Goal: Information Seeking & Learning: Learn about a topic

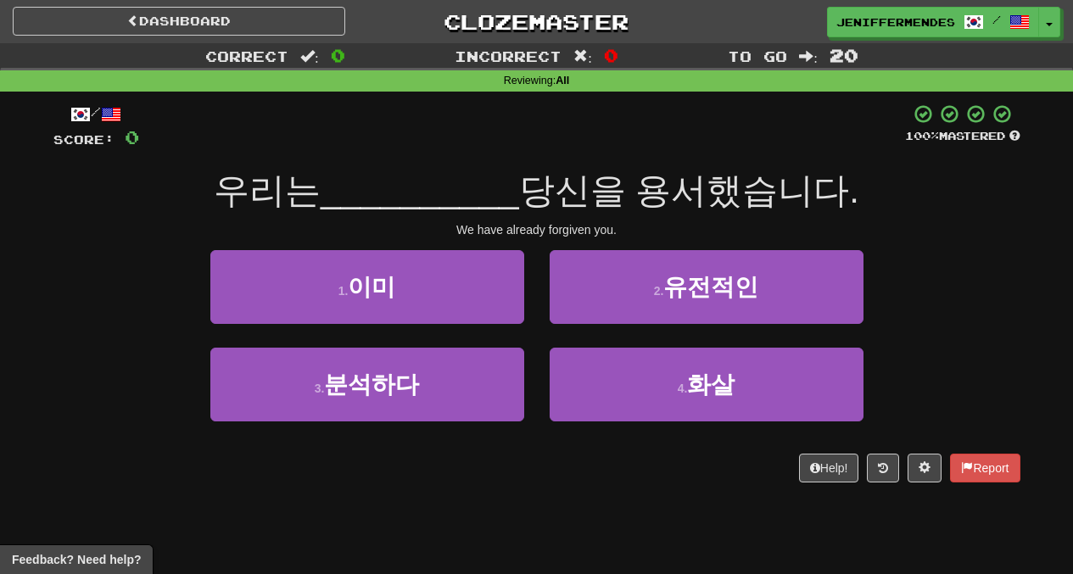
click at [148, 4] on div "Dashboard Clozemaster JenifferMendes / Toggle Dropdown Dashboard Leaderboard Ac…" at bounding box center [536, 18] width 1073 height 37
click at [150, 11] on link "Dashboard" at bounding box center [179, 21] width 332 height 29
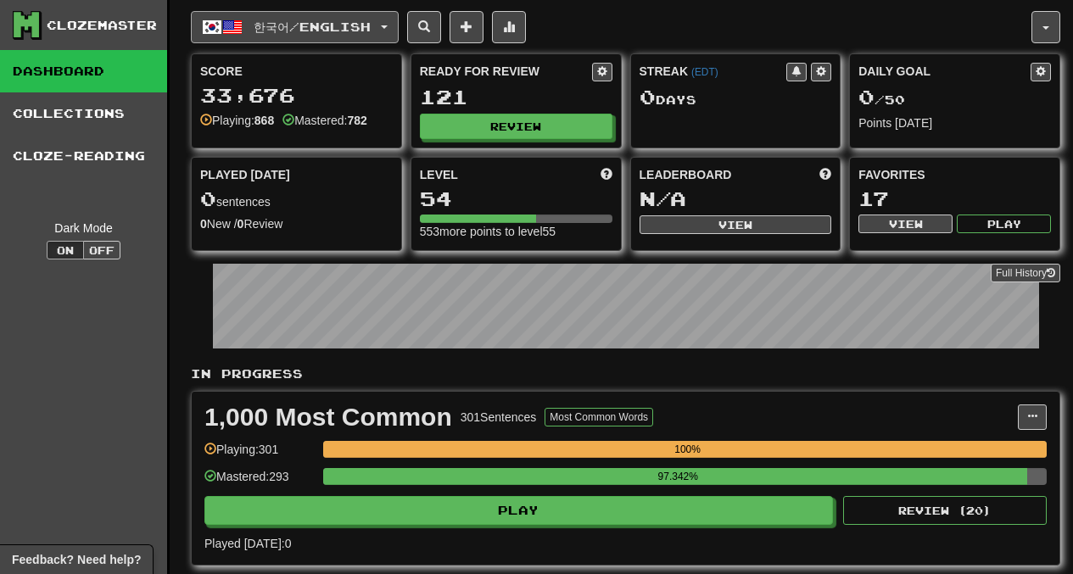
click at [308, 36] on button "한국어 / English" at bounding box center [295, 27] width 208 height 32
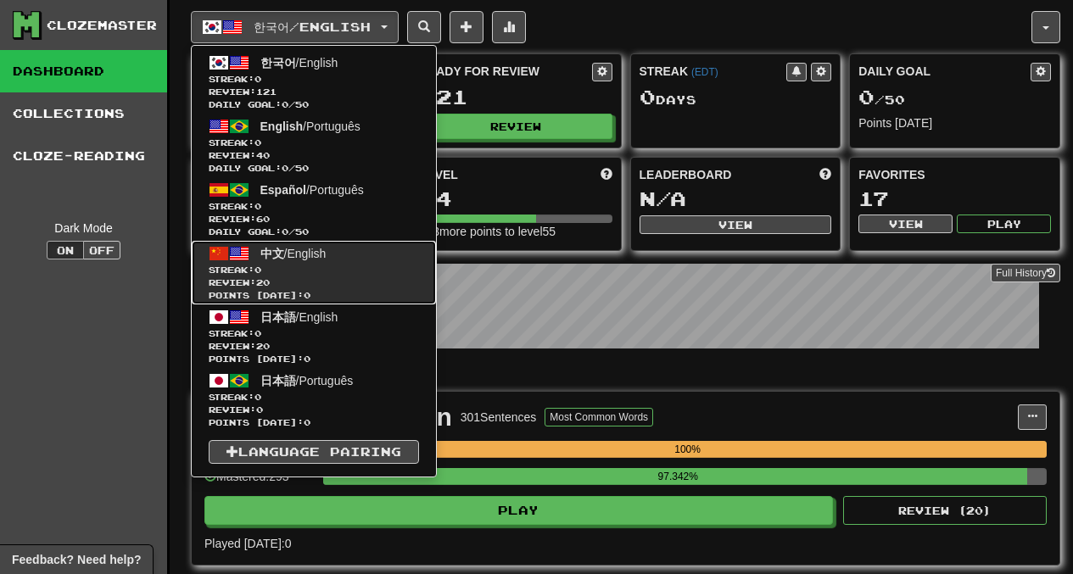
click at [269, 256] on span "中文" at bounding box center [272, 254] width 24 height 14
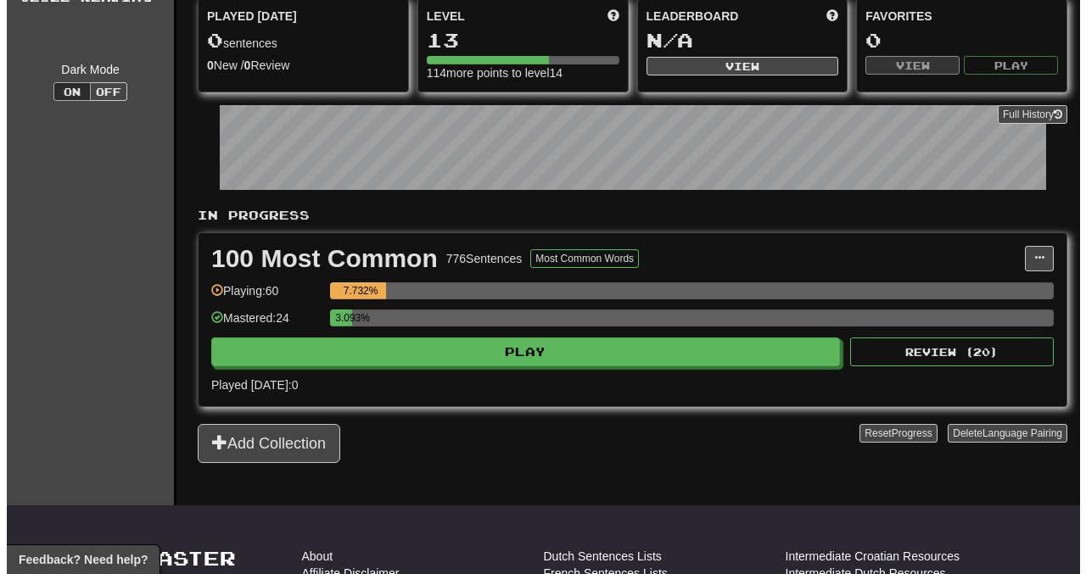
scroll to position [21, 0]
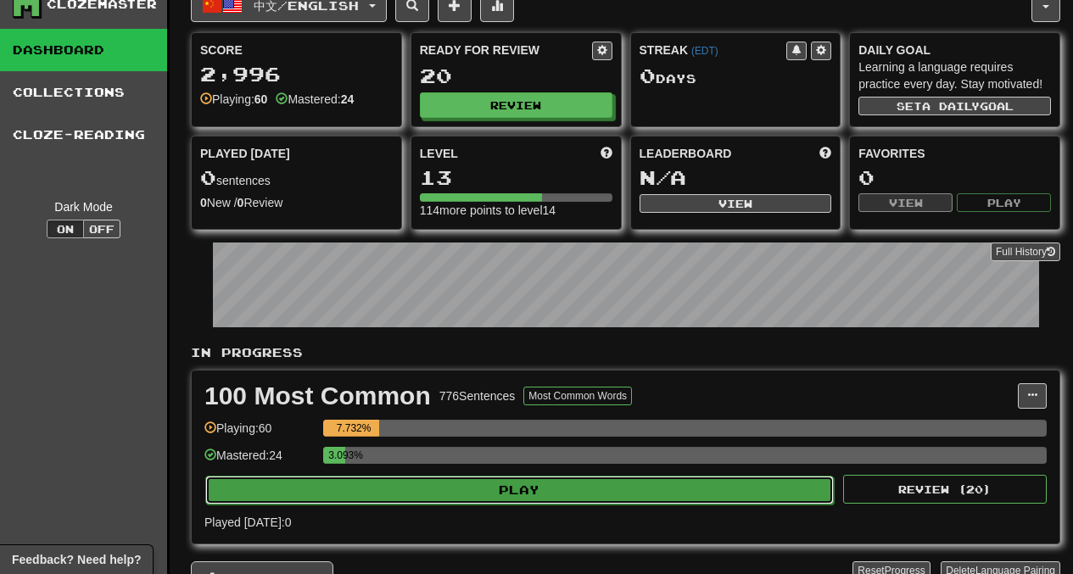
click at [492, 494] on button "Play" at bounding box center [519, 490] width 628 height 29
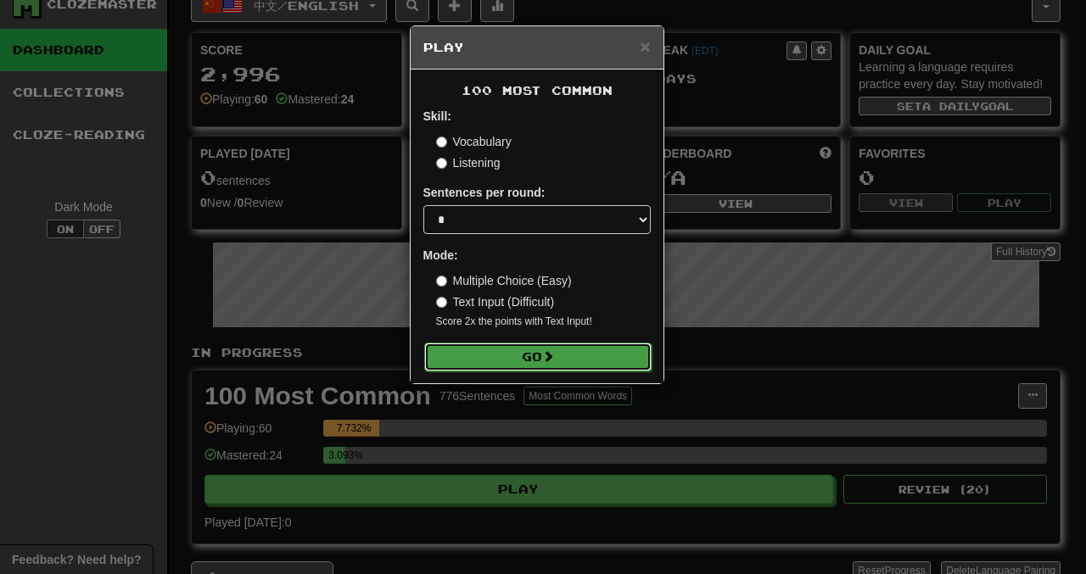
click at [531, 365] on button "Go" at bounding box center [537, 357] width 227 height 29
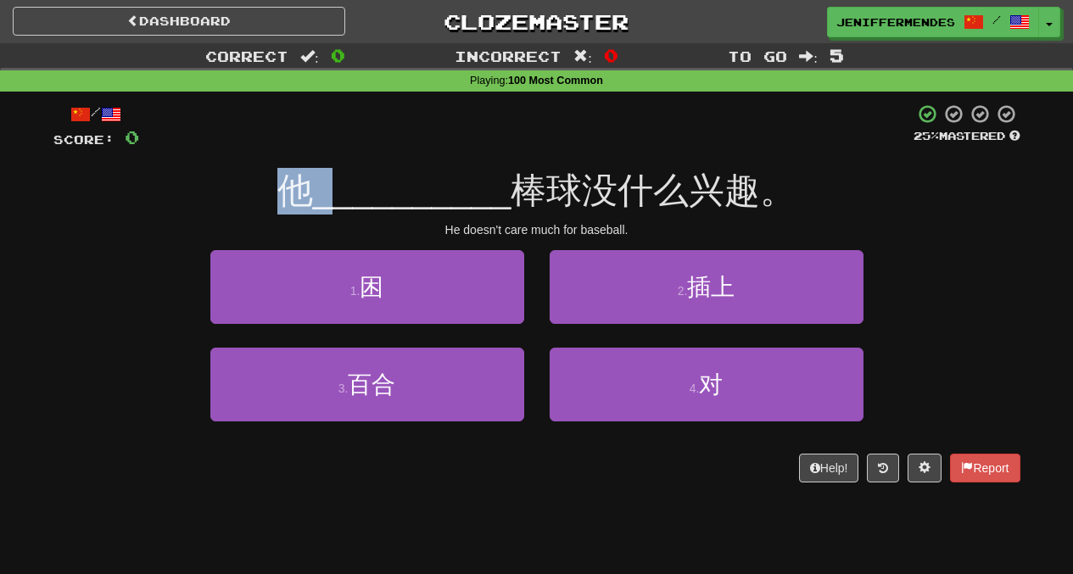
drag, startPoint x: 288, startPoint y: 187, endPoint x: 349, endPoint y: 183, distance: 61.2
click at [349, 183] on div "他 __________ 棒球没什么兴趣。" at bounding box center [536, 191] width 967 height 47
click at [551, 198] on span "棒球没什么兴趣。" at bounding box center [653, 190] width 285 height 40
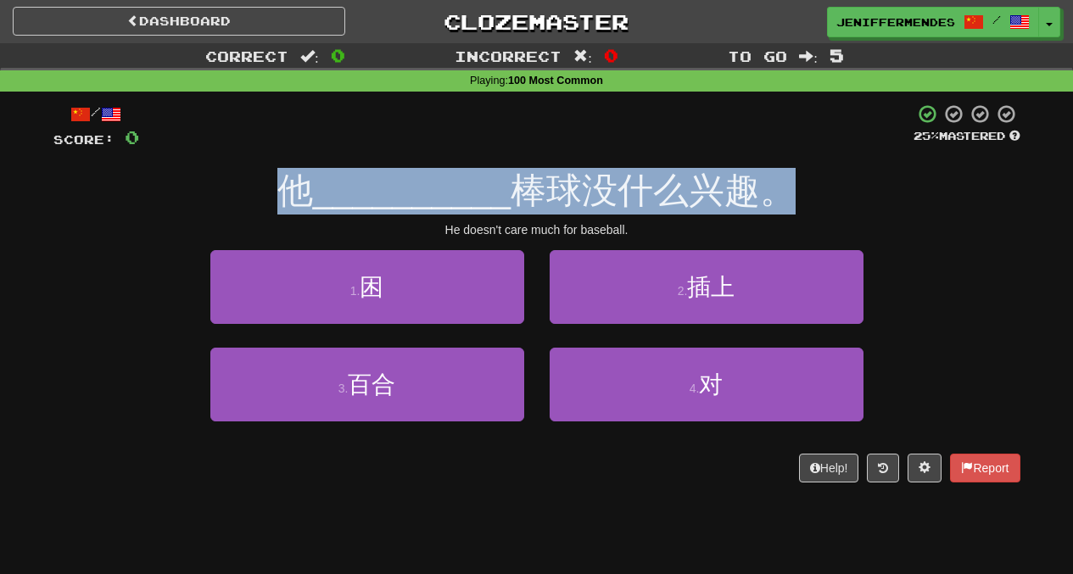
drag, startPoint x: 284, startPoint y: 176, endPoint x: 779, endPoint y: 190, distance: 494.7
click at [779, 190] on div "他 __________ 棒球没什么兴趣。" at bounding box center [536, 191] width 967 height 47
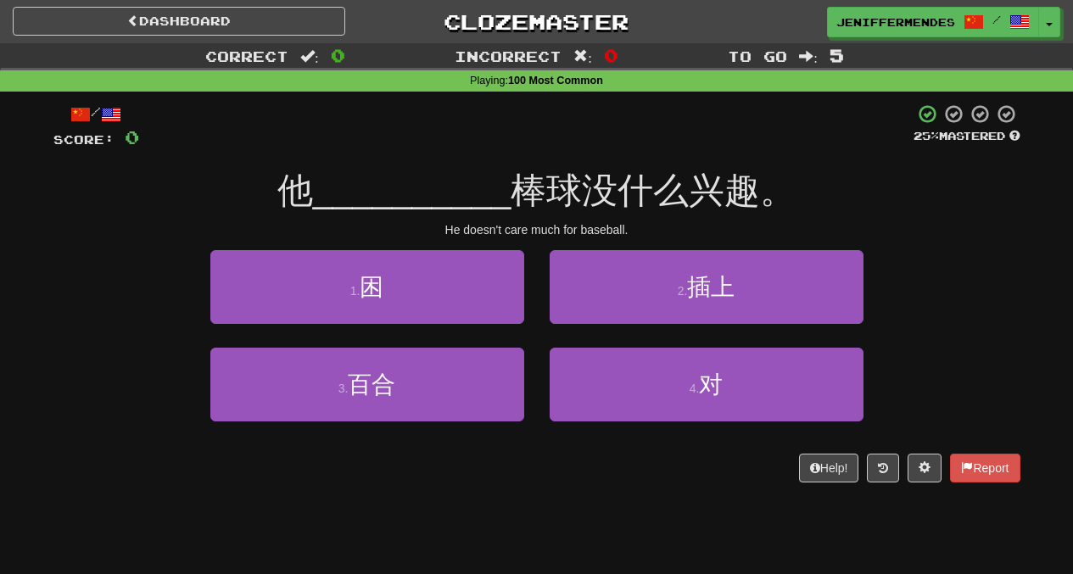
click at [818, 187] on div "他 __________ 棒球没什么兴趣。" at bounding box center [536, 191] width 967 height 47
click at [287, 182] on span "他" at bounding box center [295, 190] width 36 height 40
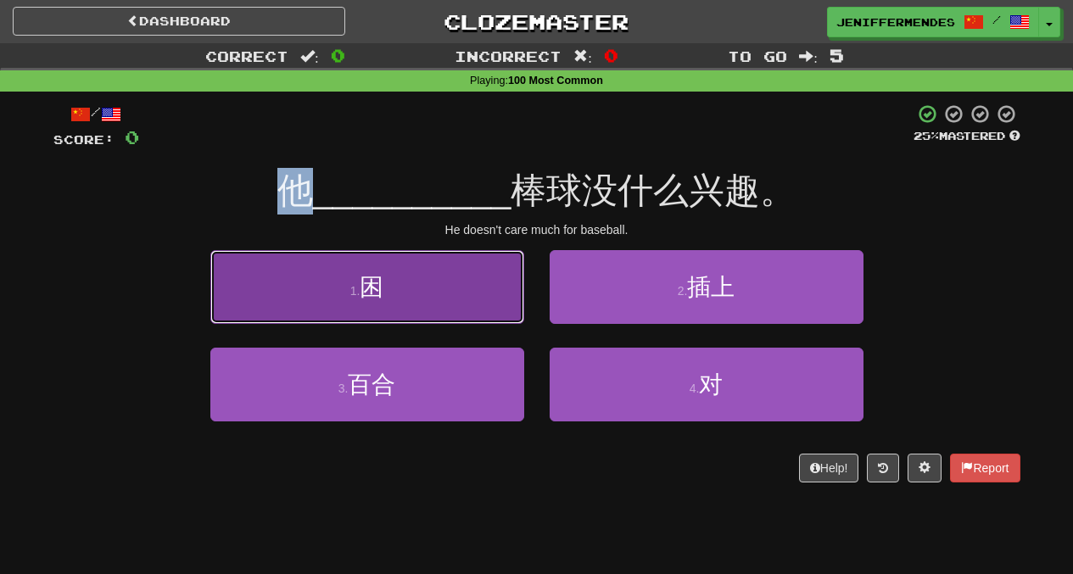
click at [401, 268] on button "1 . 困" at bounding box center [367, 287] width 314 height 74
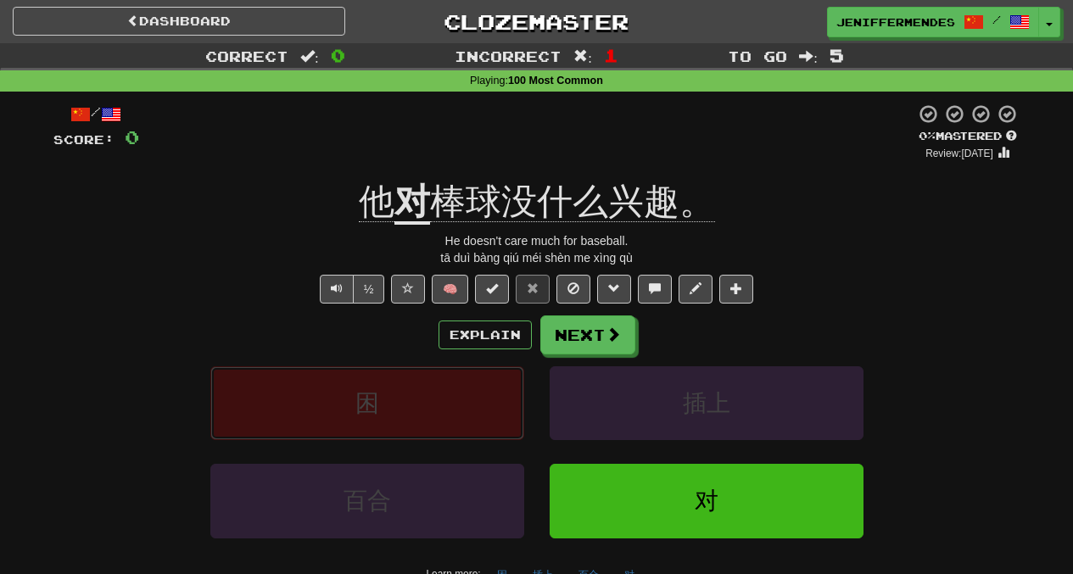
scroll to position [29, 0]
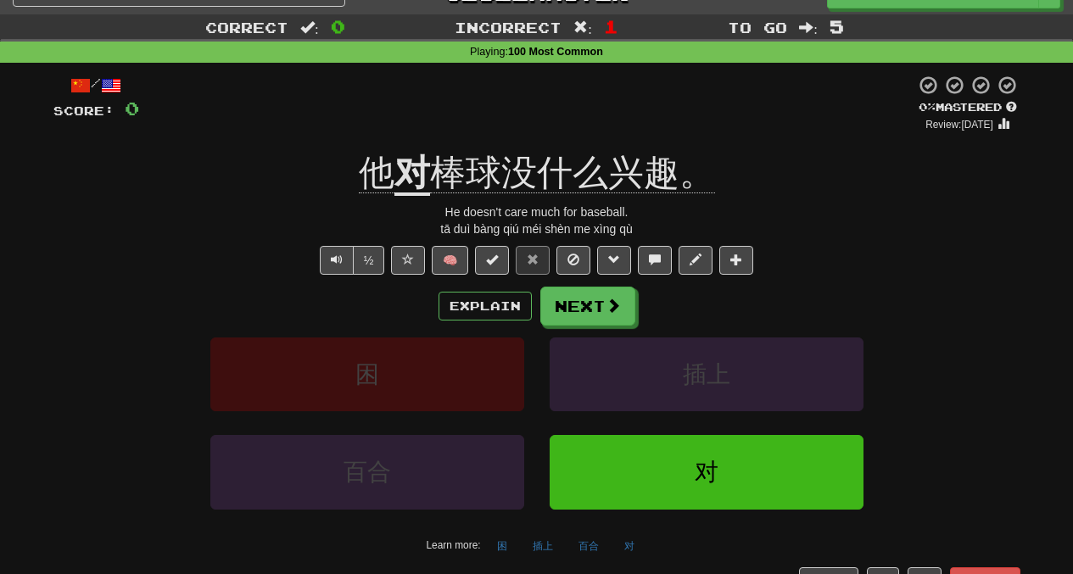
click at [619, 331] on div "Explain Next 困 插上 百合 对 Learn more: 困 插上 百合 对" at bounding box center [536, 423] width 967 height 272
click at [606, 310] on span at bounding box center [613, 306] width 15 height 15
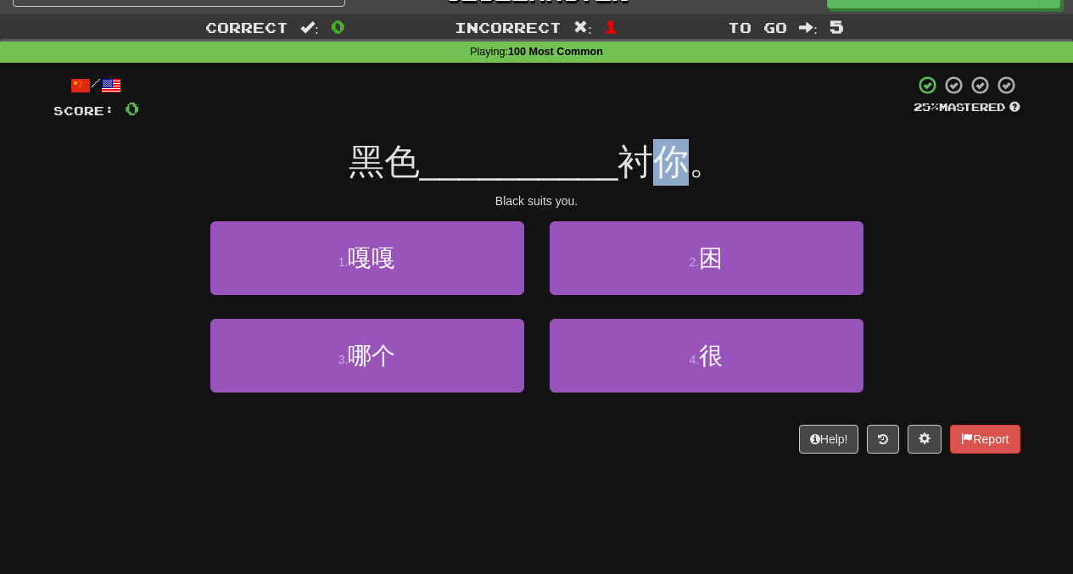
drag, startPoint x: 641, startPoint y: 149, endPoint x: 689, endPoint y: 158, distance: 48.2
click at [689, 158] on span "衬你。" at bounding box center [670, 162] width 107 height 40
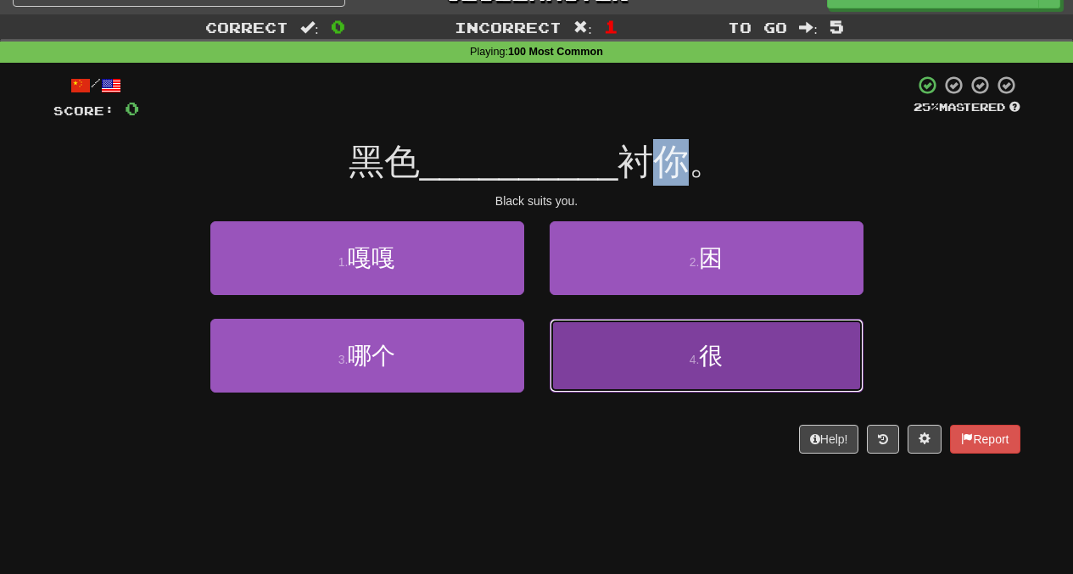
click at [708, 362] on span "很" at bounding box center [711, 356] width 24 height 26
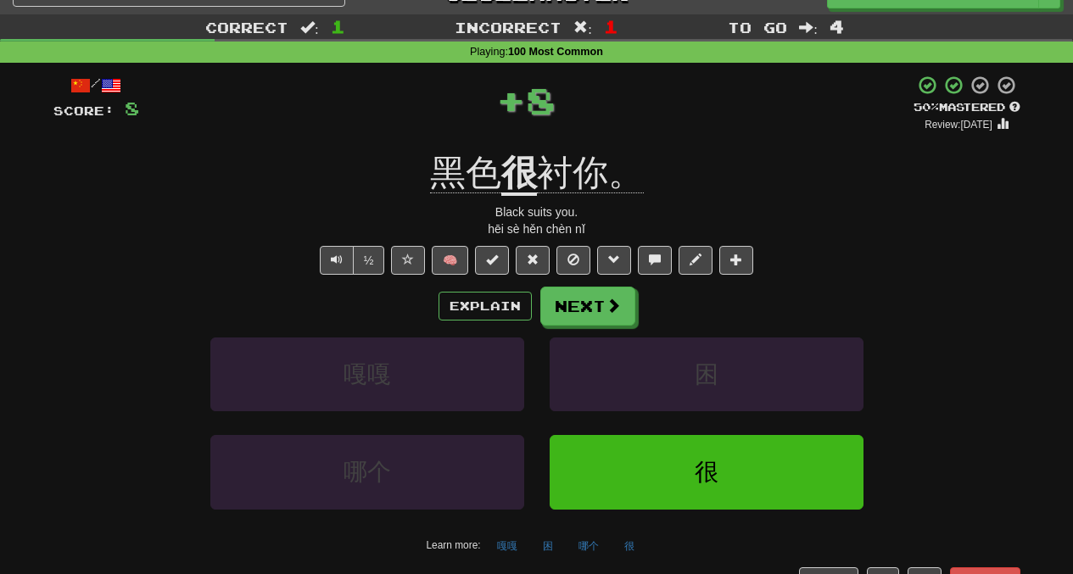
click at [516, 160] on u "很" at bounding box center [519, 174] width 36 height 43
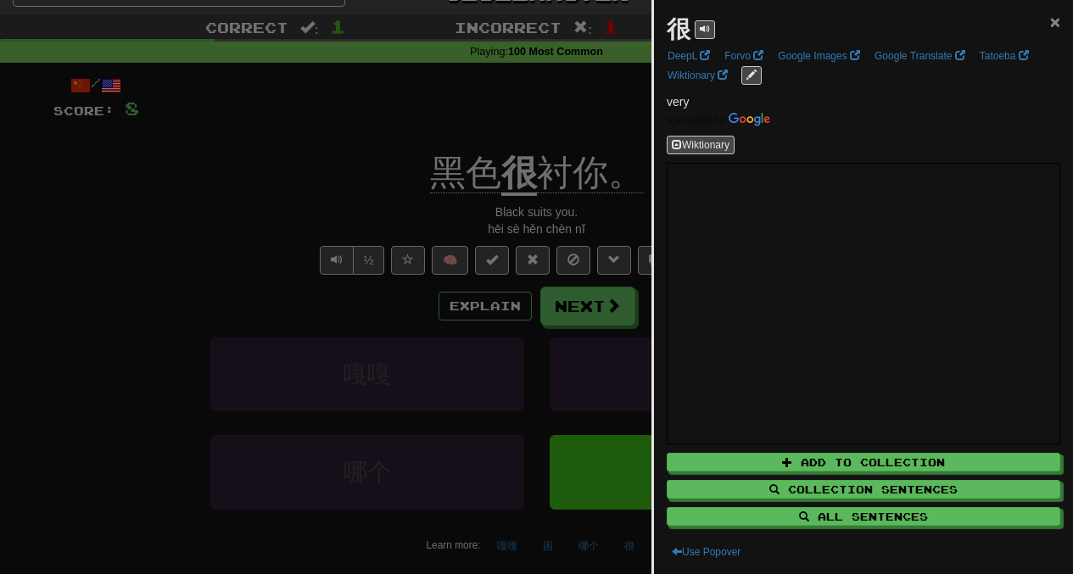
click at [1050, 27] on span "×" at bounding box center [1055, 22] width 10 height 20
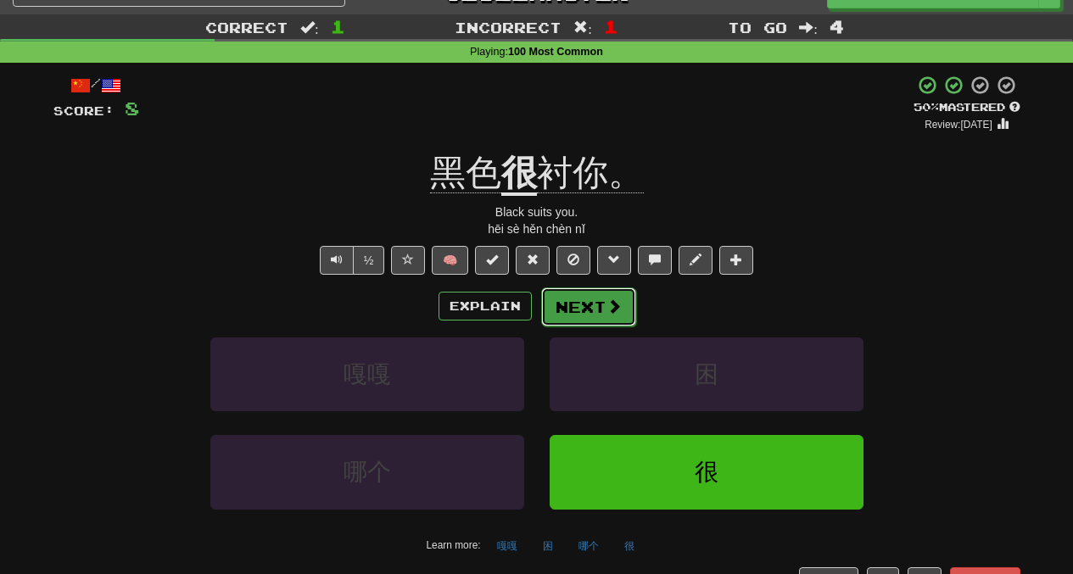
click at [606, 309] on span at bounding box center [613, 306] width 15 height 15
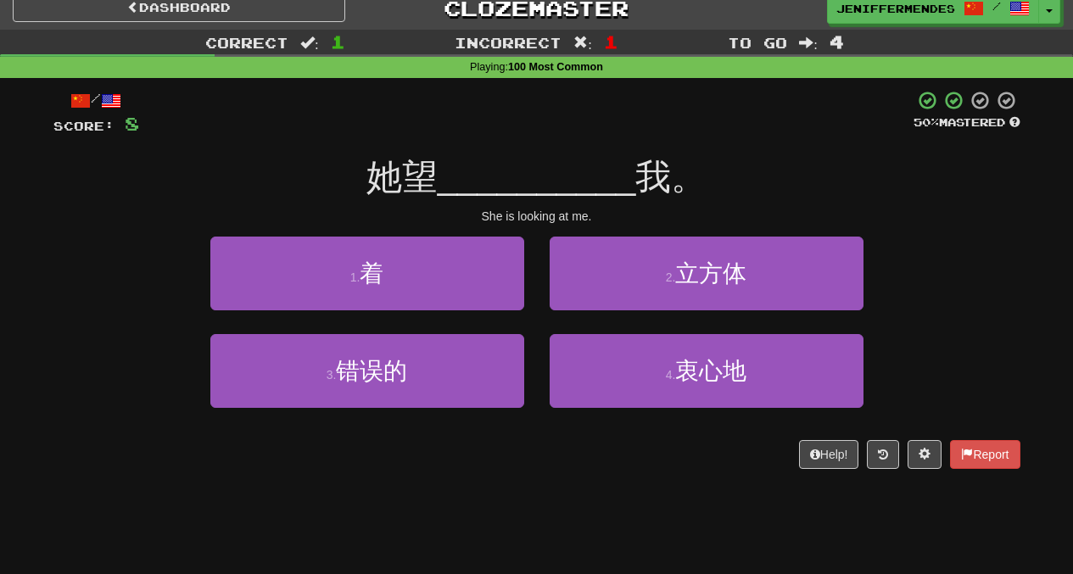
scroll to position [0, 0]
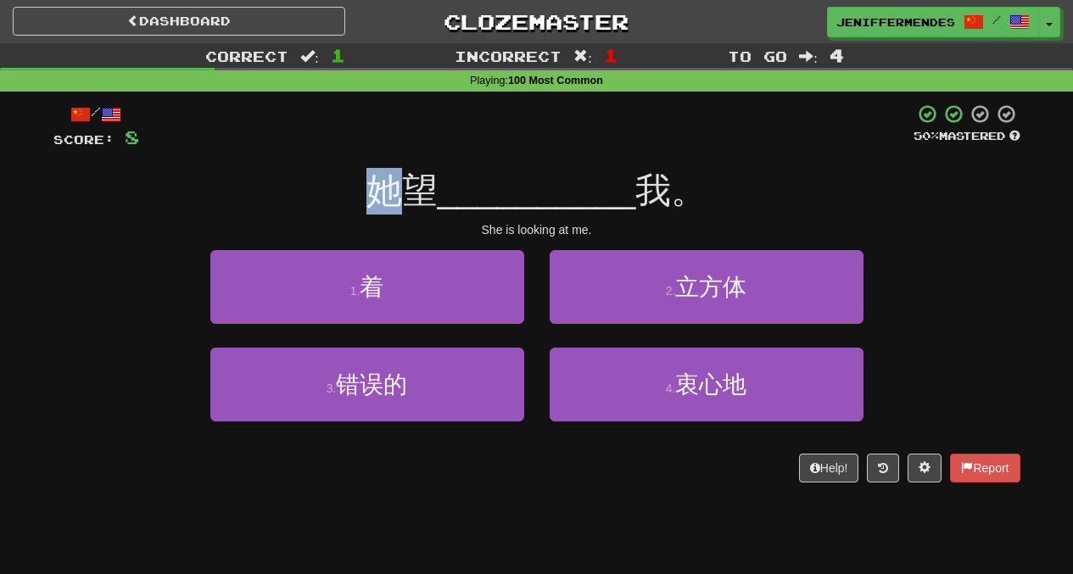
drag, startPoint x: 412, startPoint y: 192, endPoint x: 355, endPoint y: 188, distance: 56.9
click at [355, 188] on div "她望 __________ 我。" at bounding box center [536, 191] width 967 height 47
click at [438, 174] on span "她望" at bounding box center [401, 190] width 71 height 40
drag, startPoint x: 444, startPoint y: 181, endPoint x: 406, endPoint y: 181, distance: 37.3
click at [406, 181] on span "她望" at bounding box center [401, 190] width 71 height 40
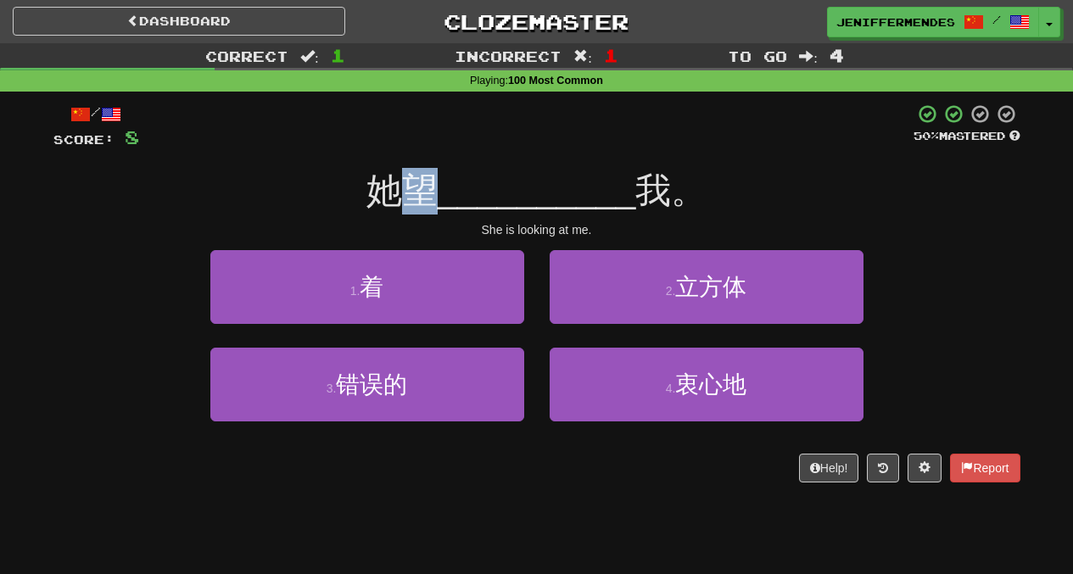
click at [422, 181] on span "她望" at bounding box center [401, 190] width 71 height 40
drag, startPoint x: 448, startPoint y: 194, endPoint x: 418, endPoint y: 187, distance: 30.5
click at [418, 187] on div "她望 __________ 我。" at bounding box center [536, 191] width 967 height 47
click at [408, 178] on span "她望" at bounding box center [401, 190] width 71 height 40
drag, startPoint x: 439, startPoint y: 187, endPoint x: 412, endPoint y: 187, distance: 27.1
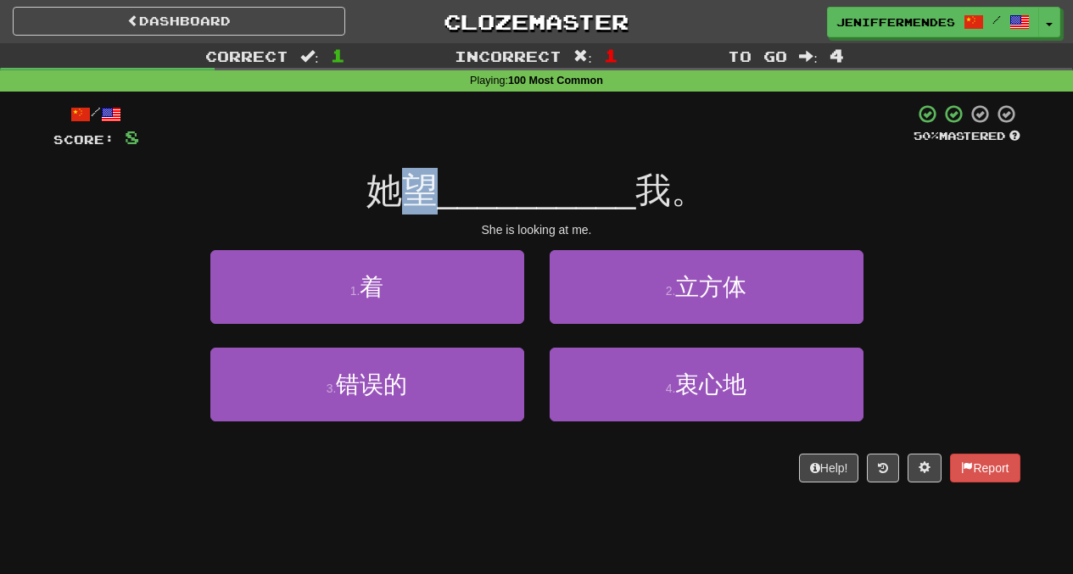
click at [412, 187] on span "她望" at bounding box center [401, 190] width 71 height 40
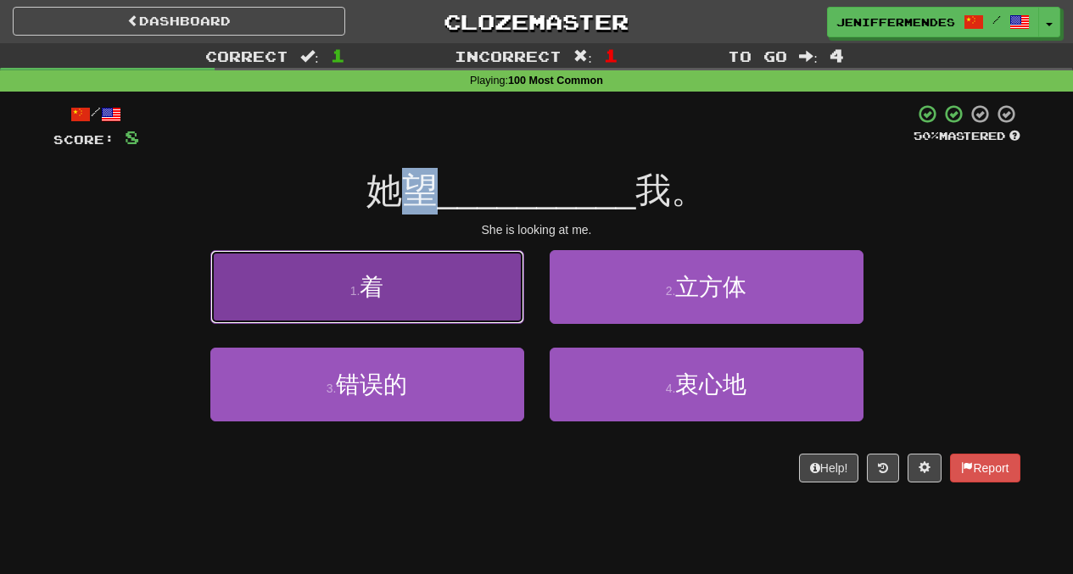
click at [357, 295] on small "1 ." at bounding box center [355, 291] width 10 height 14
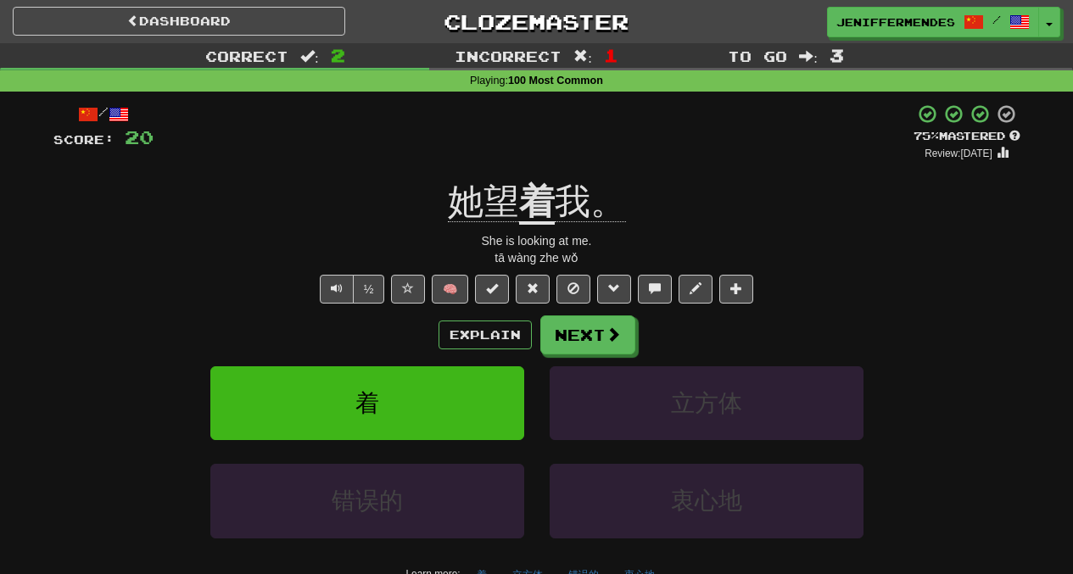
click at [501, 216] on span "她望" at bounding box center [483, 202] width 71 height 41
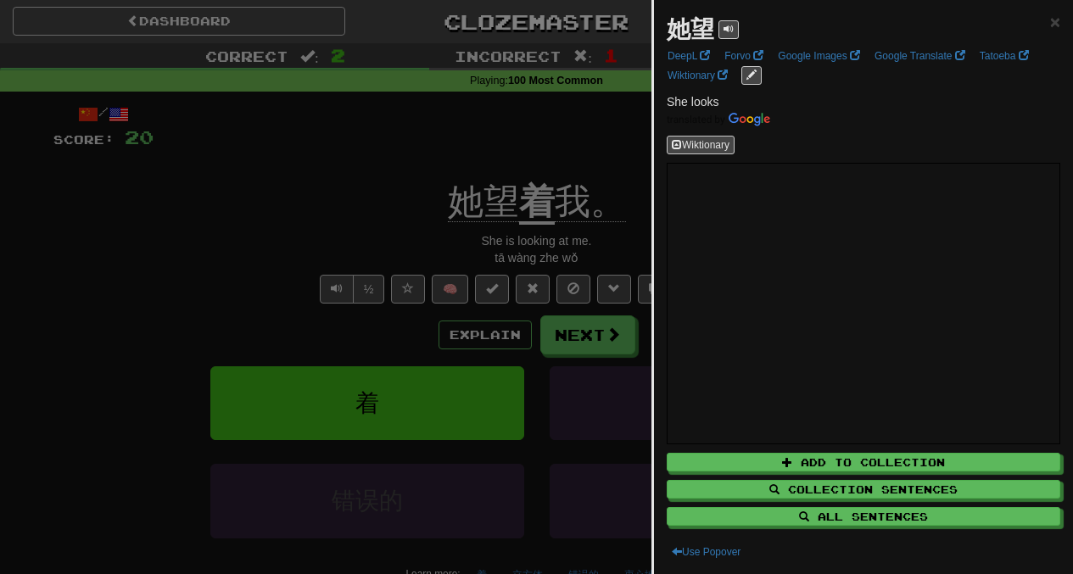
click at [1051, 16] on div "她望 × DeepL Forvo Google Images Google Translate Tatoeba Wiktionary She looks Wi…" at bounding box center [863, 287] width 419 height 574
click at [1050, 20] on span "×" at bounding box center [1055, 22] width 10 height 20
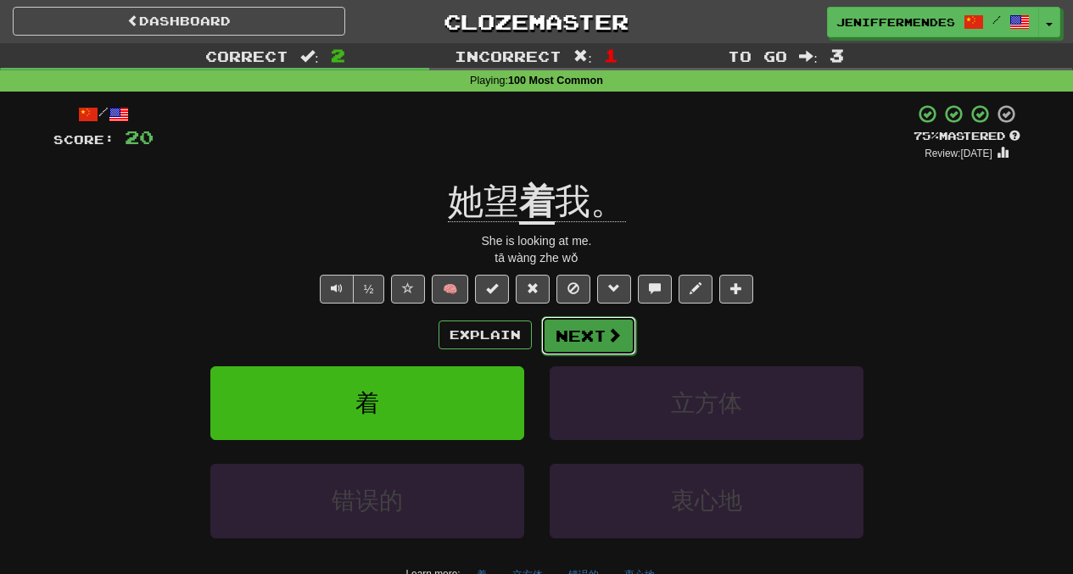
click at [578, 328] on button "Next" at bounding box center [588, 335] width 95 height 39
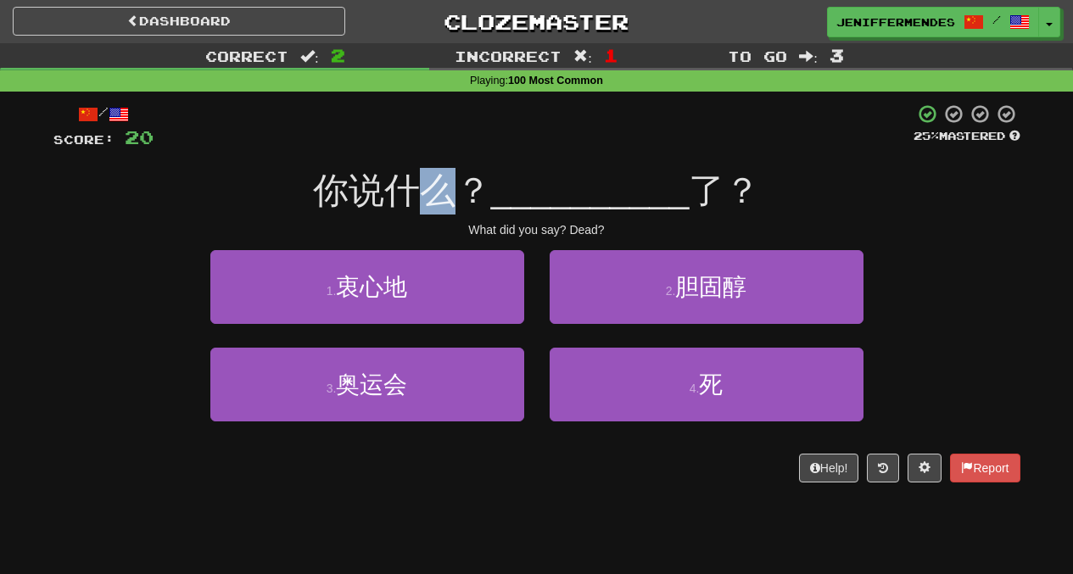
drag, startPoint x: 433, startPoint y: 186, endPoint x: 466, endPoint y: 187, distance: 33.1
click at [466, 187] on span "你说什么？" at bounding box center [402, 190] width 178 height 40
drag, startPoint x: 617, startPoint y: 231, endPoint x: 566, endPoint y: 232, distance: 50.9
click at [566, 232] on div "What did you say? Dead?" at bounding box center [536, 229] width 967 height 17
click at [631, 236] on div "What did you say? Dead?" at bounding box center [536, 229] width 967 height 17
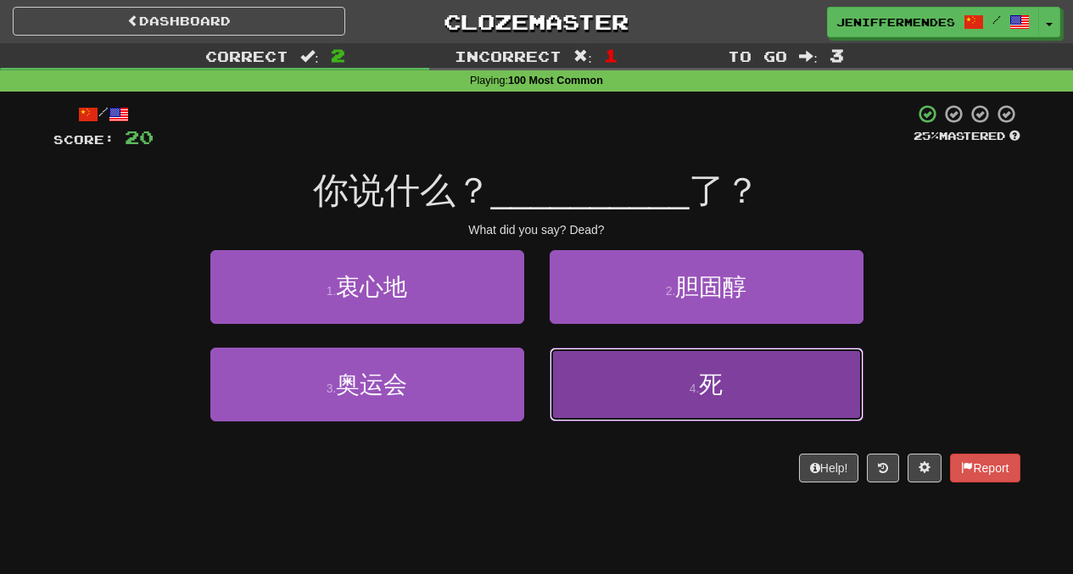
click at [662, 391] on button "4 . 死" at bounding box center [707, 385] width 314 height 74
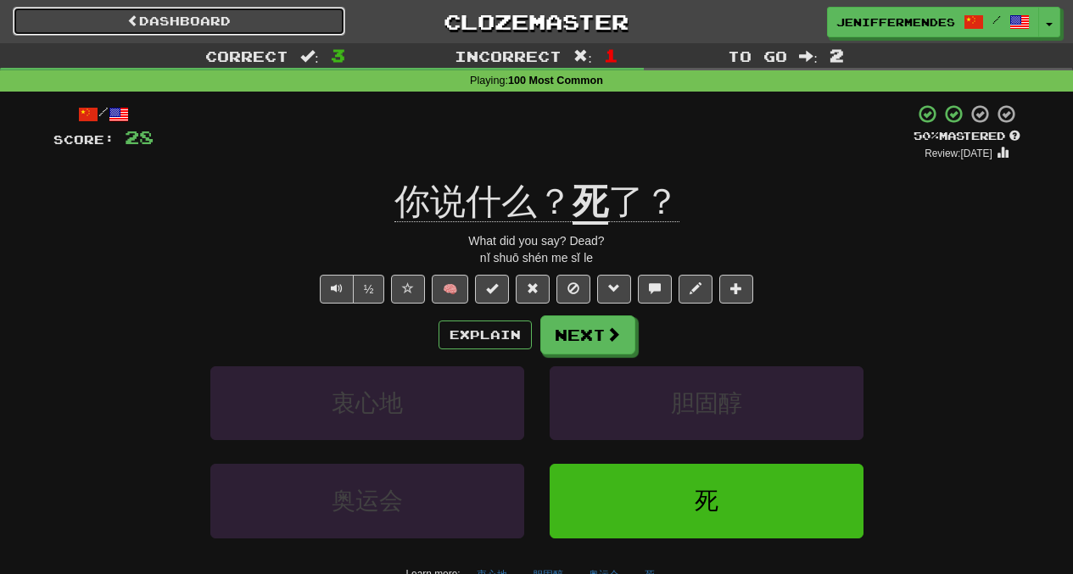
click at [200, 10] on link "Dashboard" at bounding box center [179, 21] width 332 height 29
